Goal: Check status: Check status

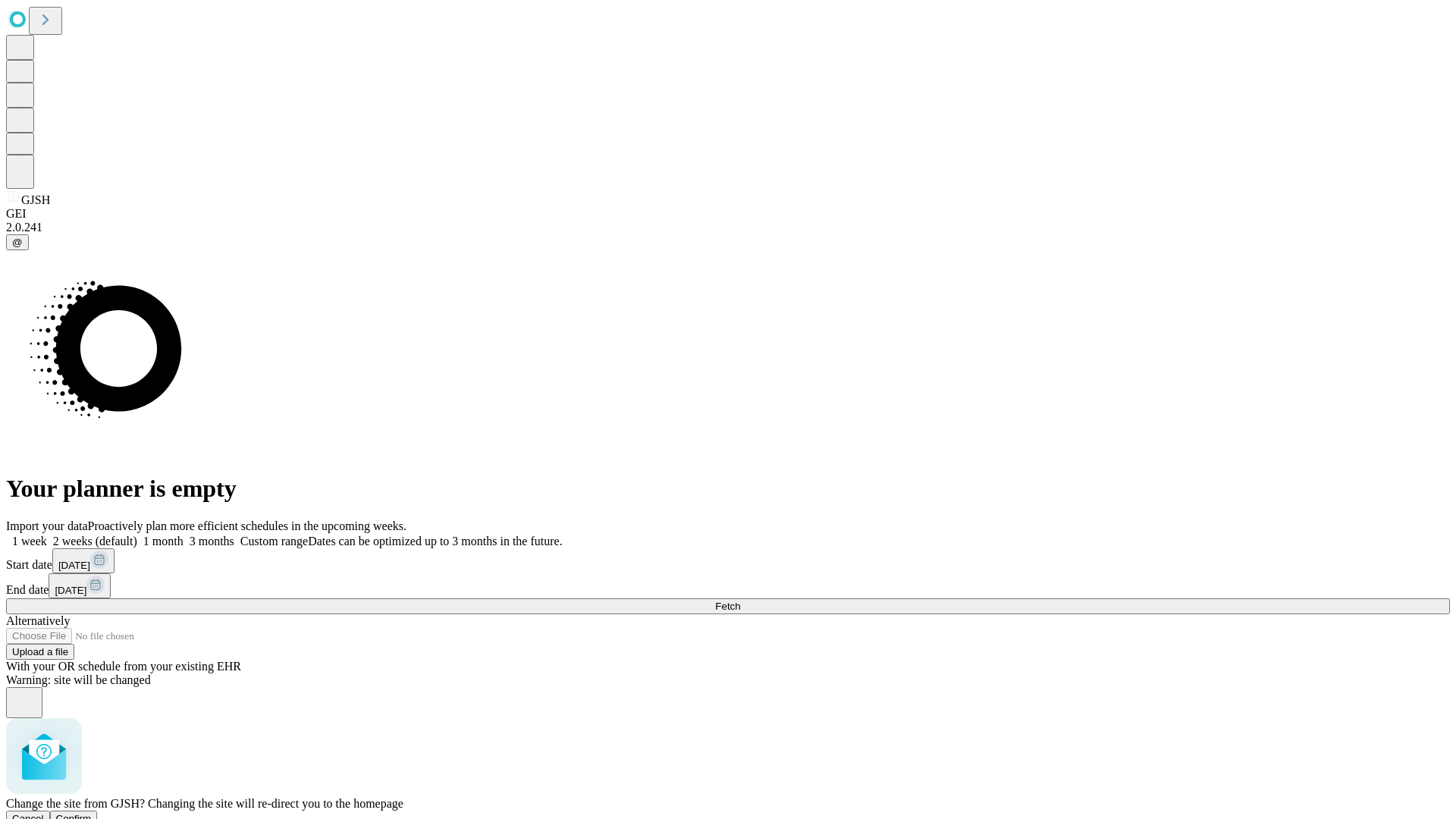
click at [92, 813] on span "Confirm" at bounding box center [73, 818] width 36 height 11
click at [47, 535] on label "1 week" at bounding box center [27, 541] width 41 height 13
click at [740, 600] on span "Fetch" at bounding box center [728, 606] width 25 height 11
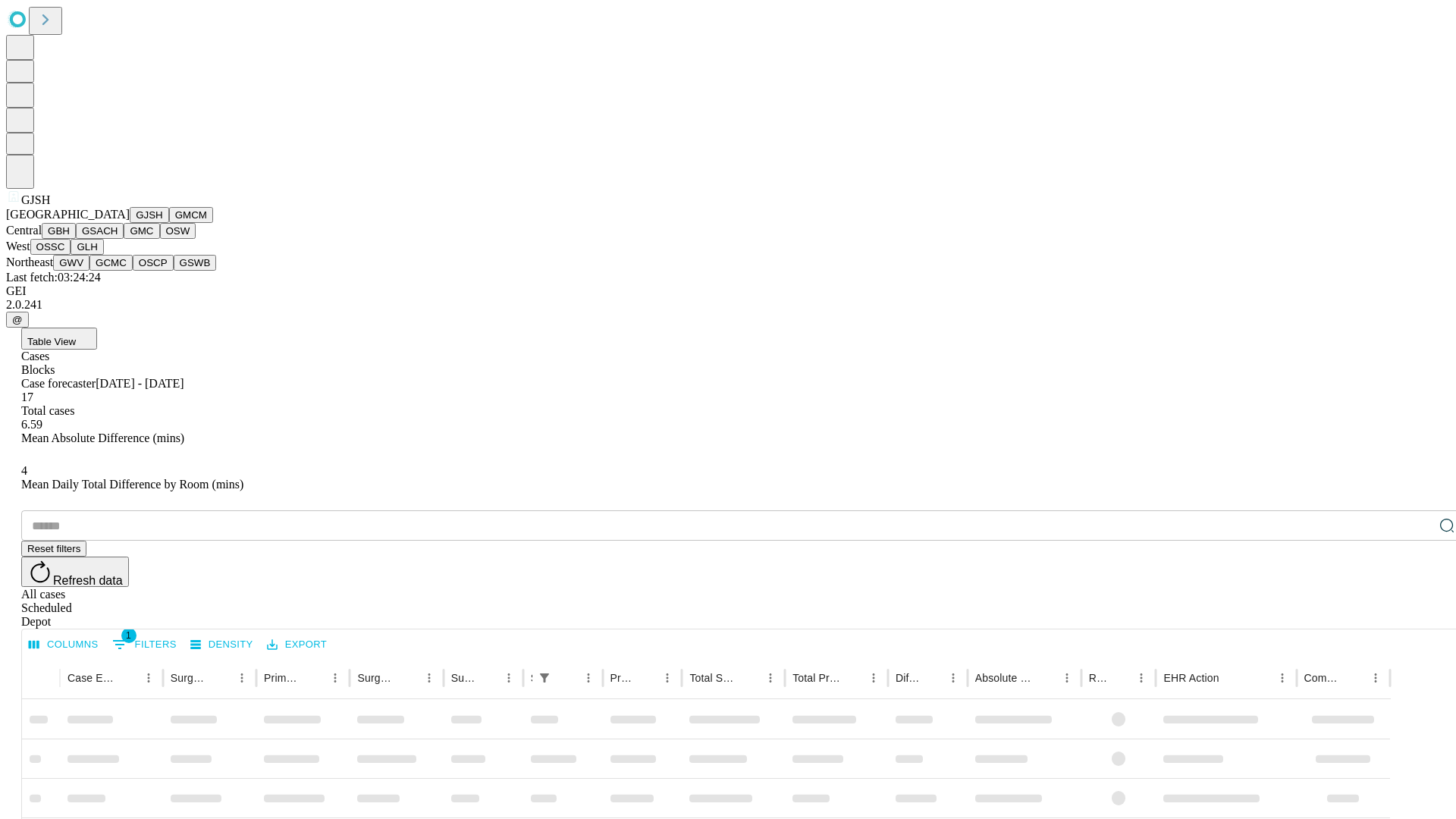
click at [169, 223] on button "GMCM" at bounding box center [191, 215] width 44 height 16
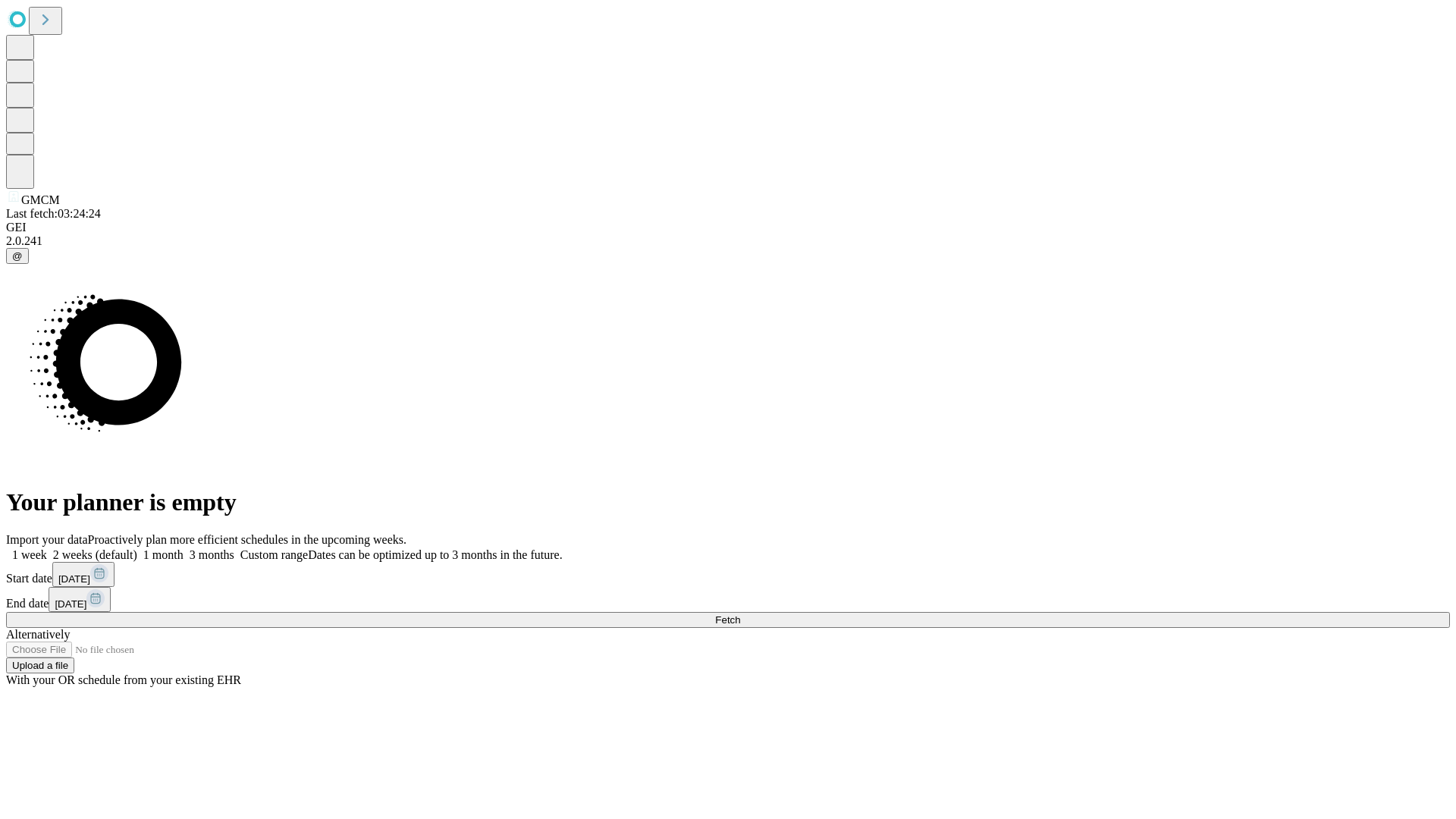
click at [47, 548] on label "1 week" at bounding box center [27, 554] width 41 height 13
click at [740, 614] on span "Fetch" at bounding box center [728, 619] width 25 height 11
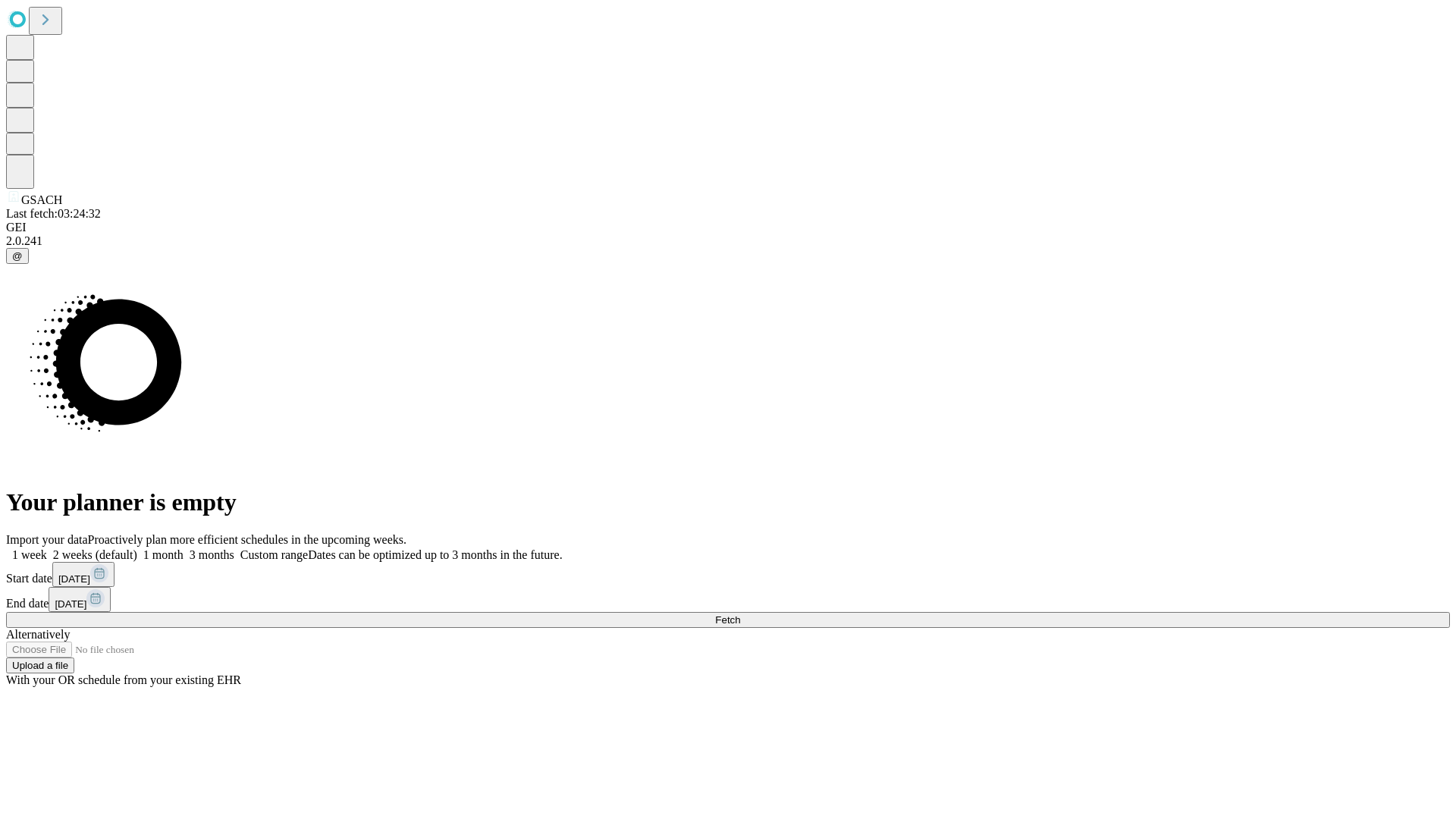
click at [740, 614] on span "Fetch" at bounding box center [728, 619] width 25 height 11
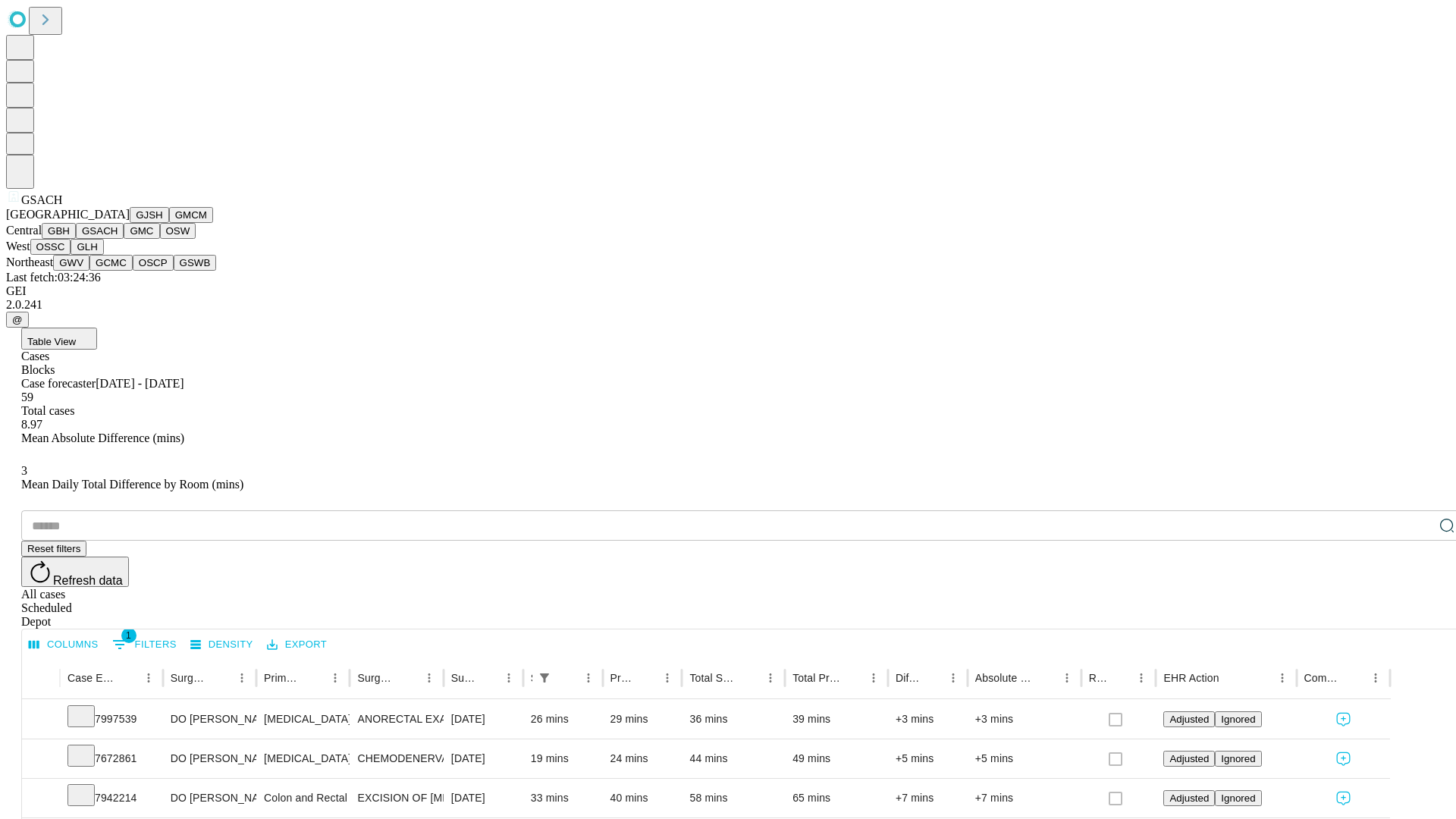
click at [124, 239] on button "GMC" at bounding box center [142, 230] width 36 height 16
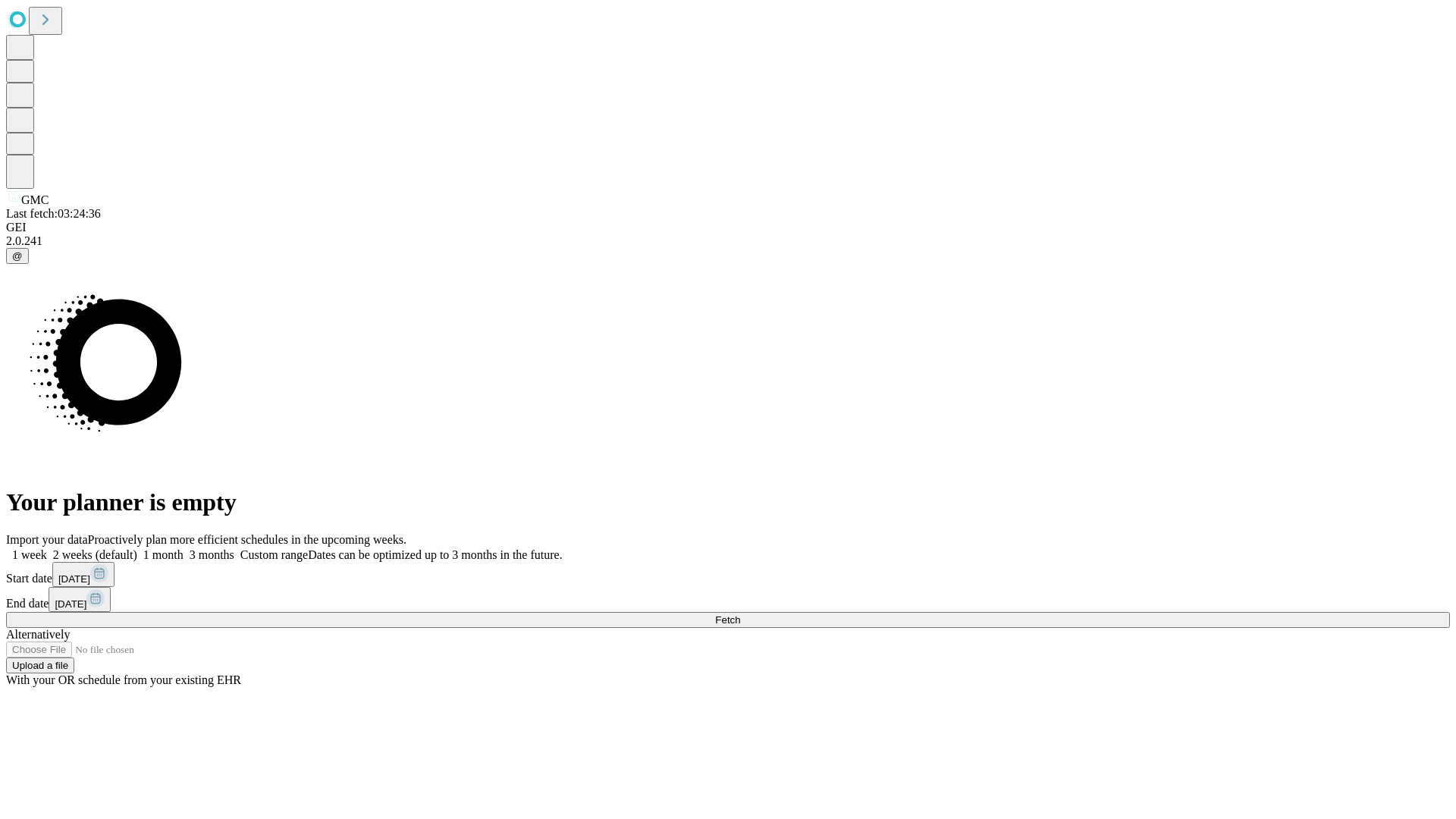
click at [47, 548] on label "1 week" at bounding box center [27, 554] width 41 height 13
click at [740, 614] on span "Fetch" at bounding box center [728, 619] width 25 height 11
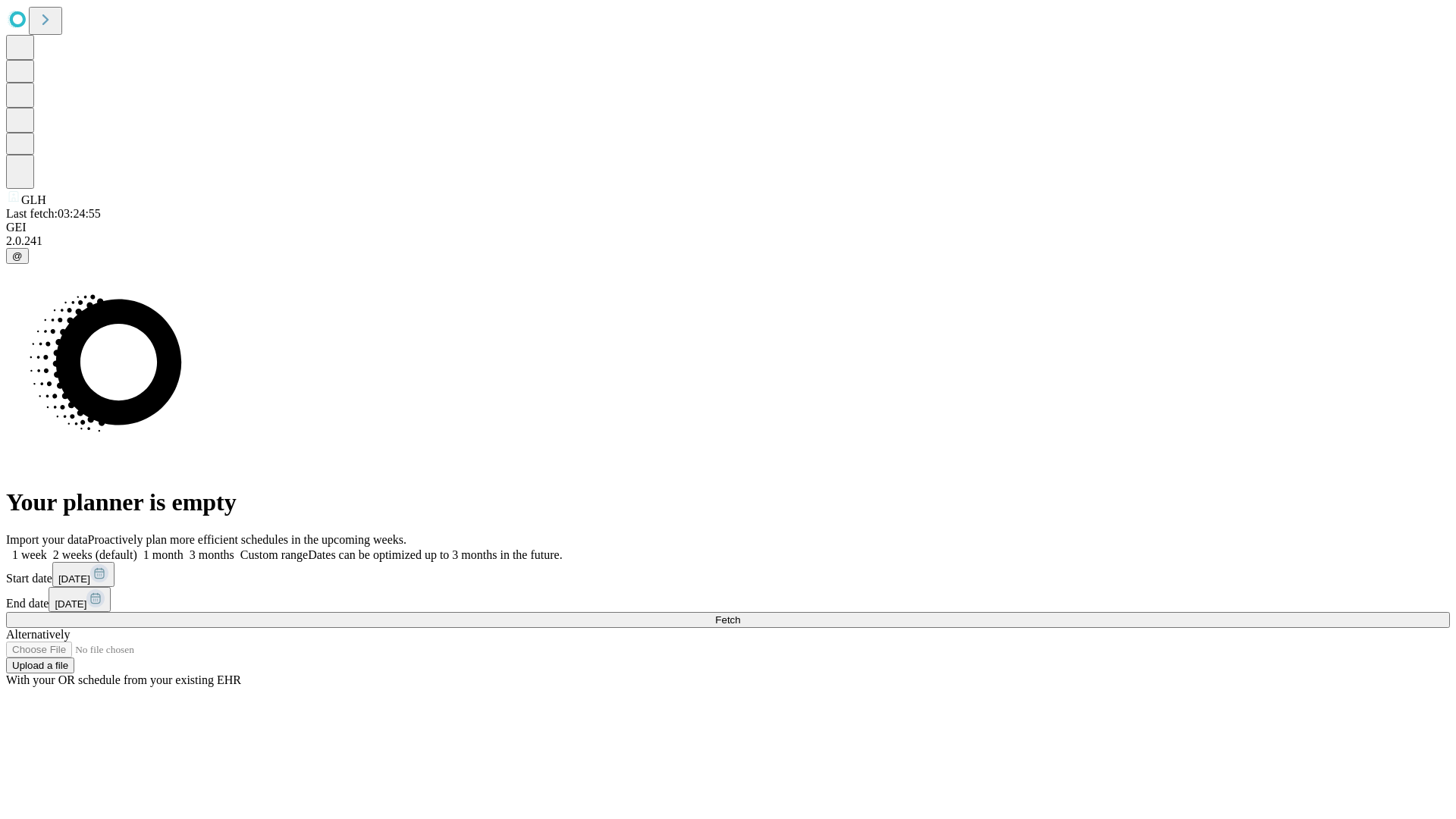
click at [47, 548] on label "1 week" at bounding box center [27, 554] width 41 height 13
click at [740, 614] on span "Fetch" at bounding box center [728, 619] width 25 height 11
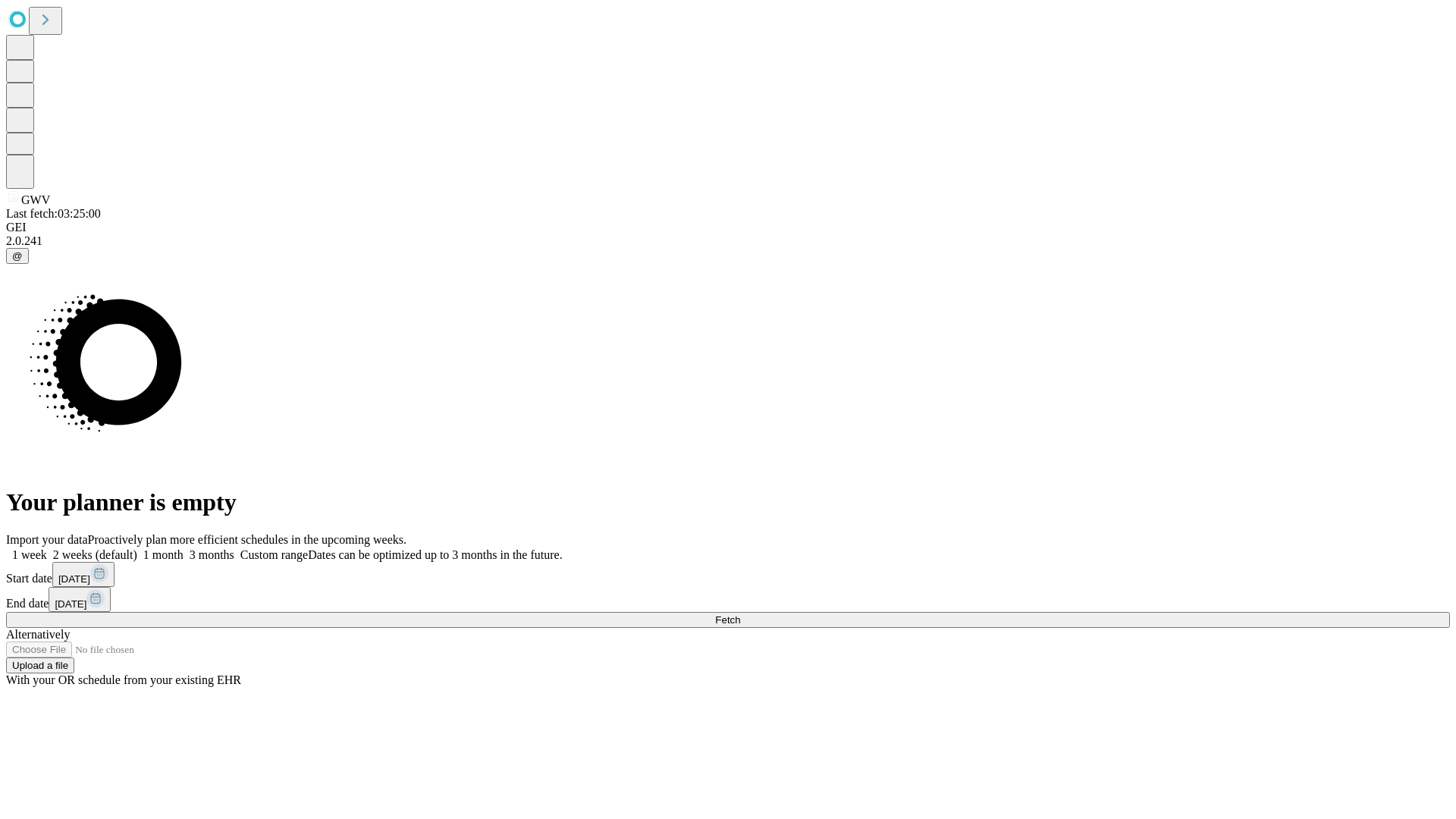
click at [47, 548] on label "1 week" at bounding box center [27, 554] width 41 height 13
click at [740, 614] on span "Fetch" at bounding box center [728, 619] width 25 height 11
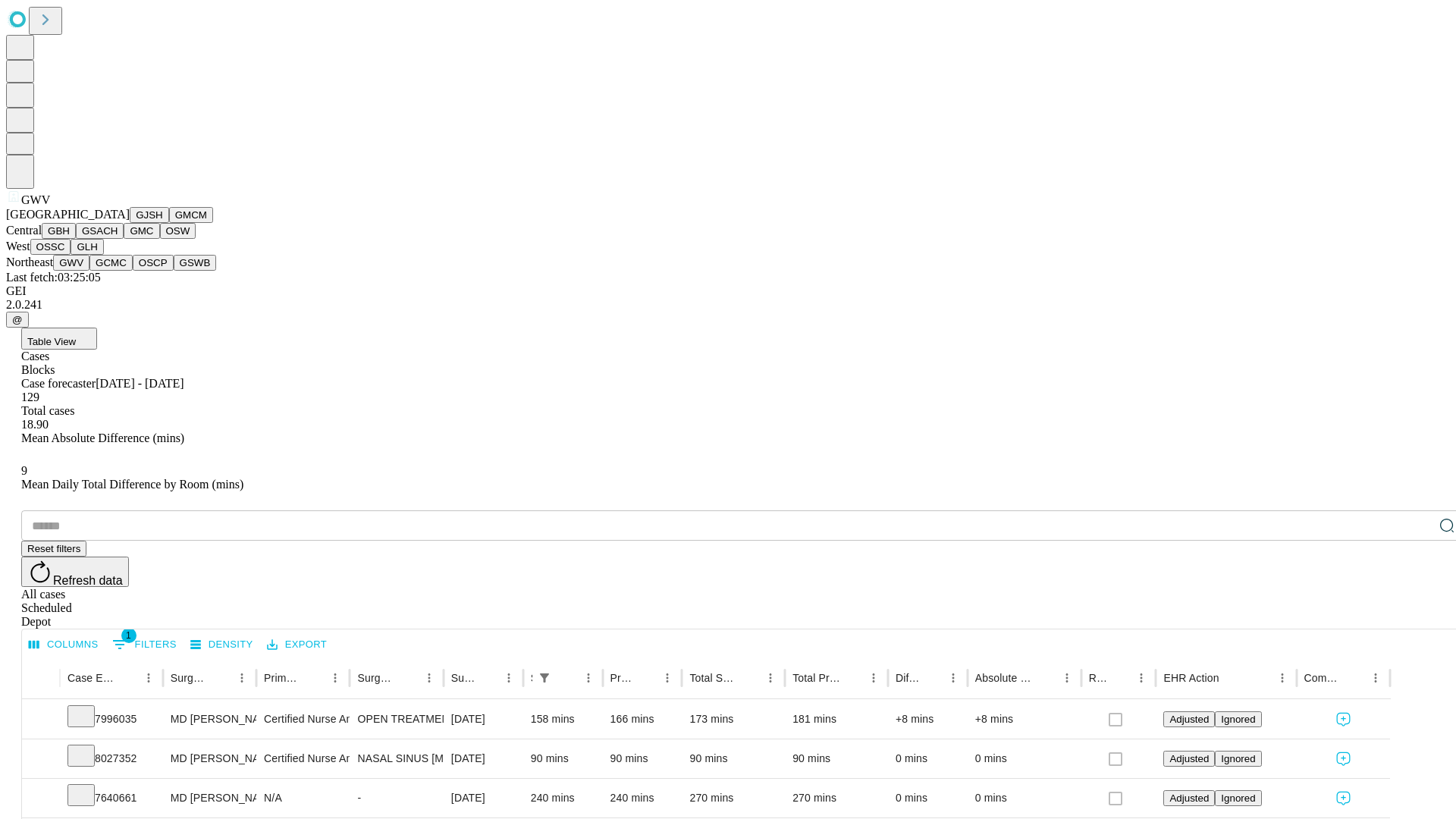
click at [118, 271] on button "GCMC" at bounding box center [111, 262] width 44 height 16
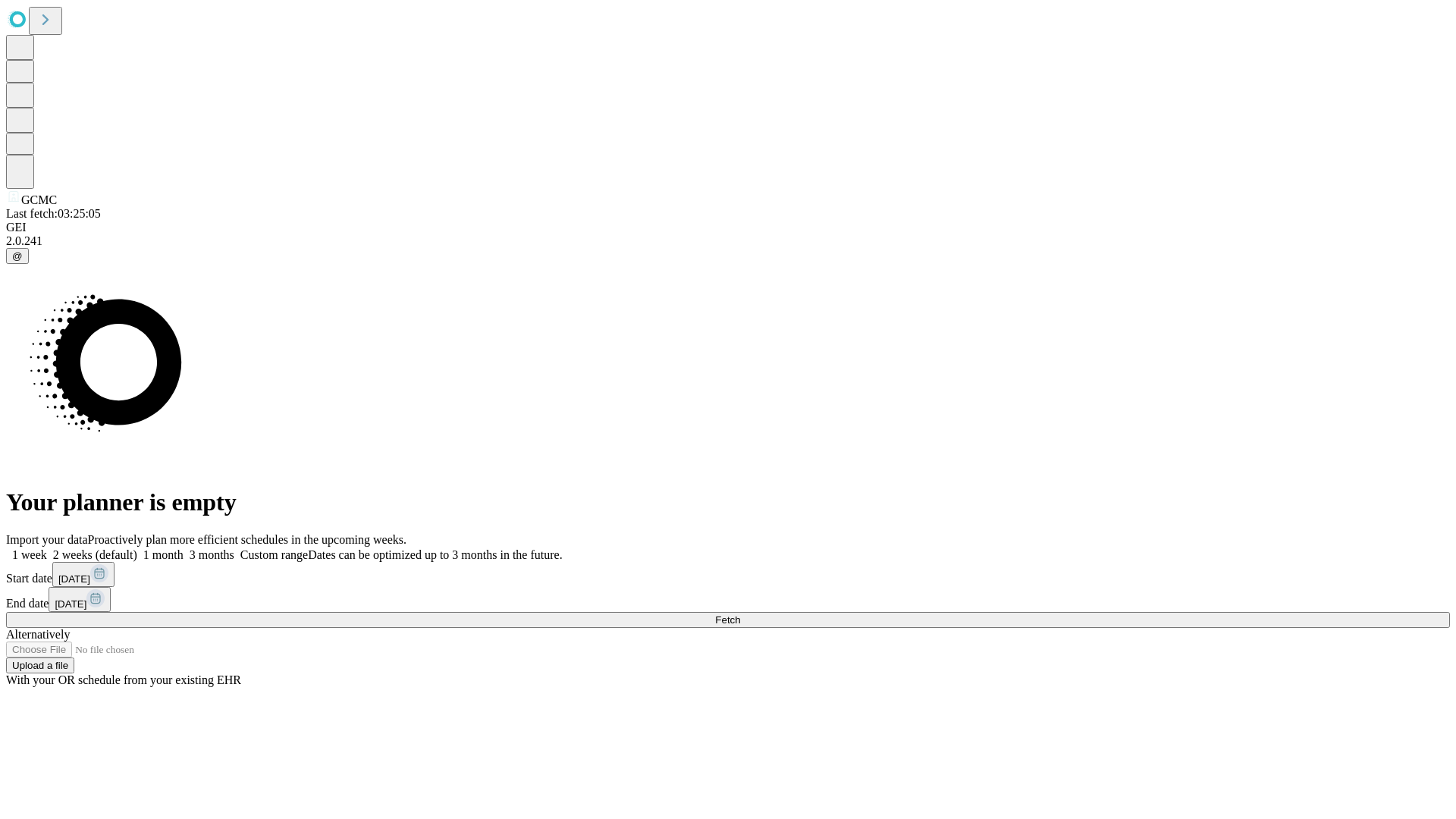
click at [47, 548] on label "1 week" at bounding box center [27, 554] width 41 height 13
click at [740, 614] on span "Fetch" at bounding box center [728, 619] width 25 height 11
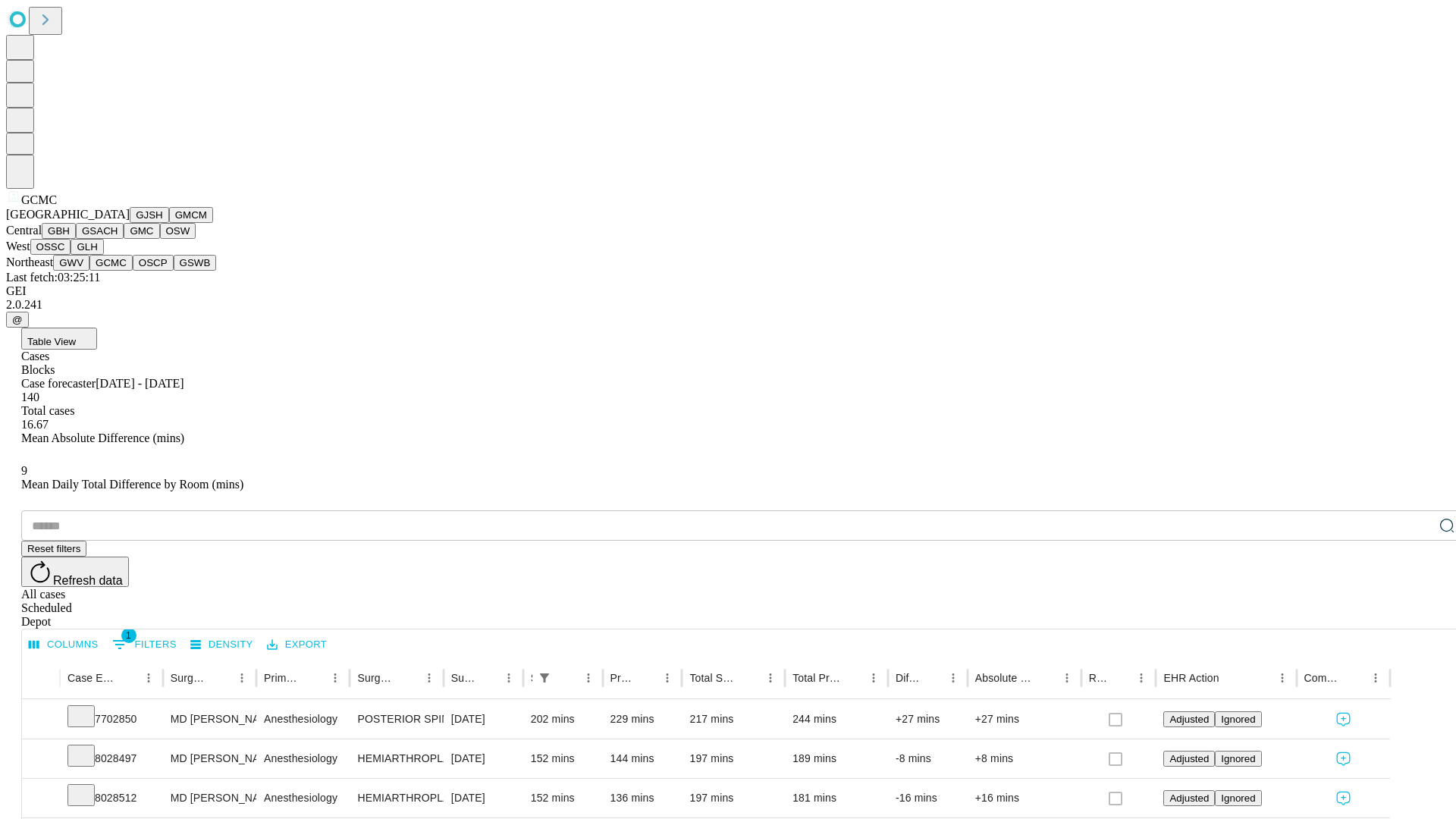
click at [132, 271] on button "OSCP" at bounding box center [153, 262] width 41 height 16
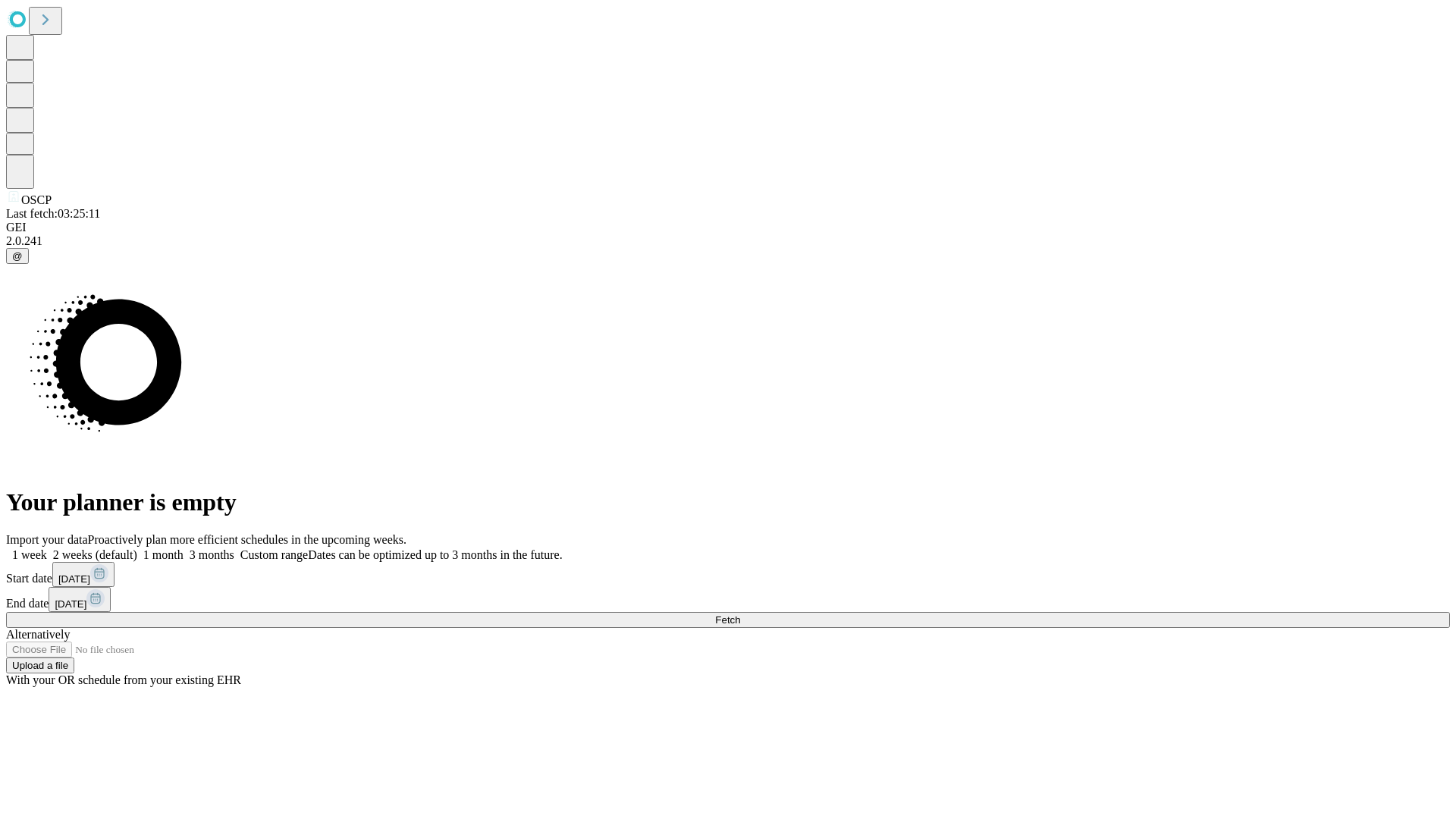
click at [47, 548] on label "1 week" at bounding box center [27, 554] width 41 height 13
click at [740, 614] on span "Fetch" at bounding box center [728, 619] width 25 height 11
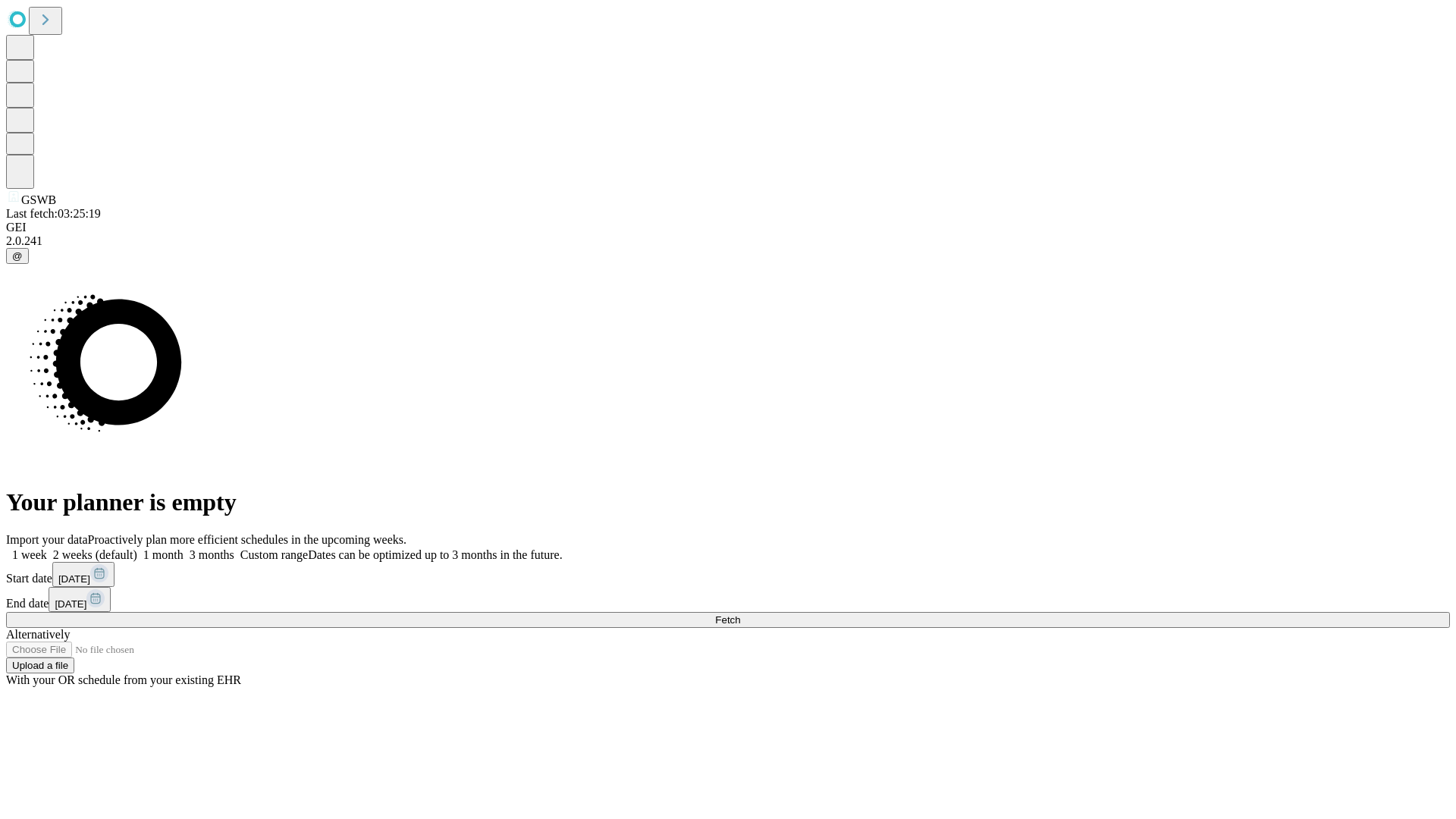
click at [47, 548] on label "1 week" at bounding box center [27, 554] width 41 height 13
click at [740, 614] on span "Fetch" at bounding box center [728, 619] width 25 height 11
